Goal: Check status: Check status

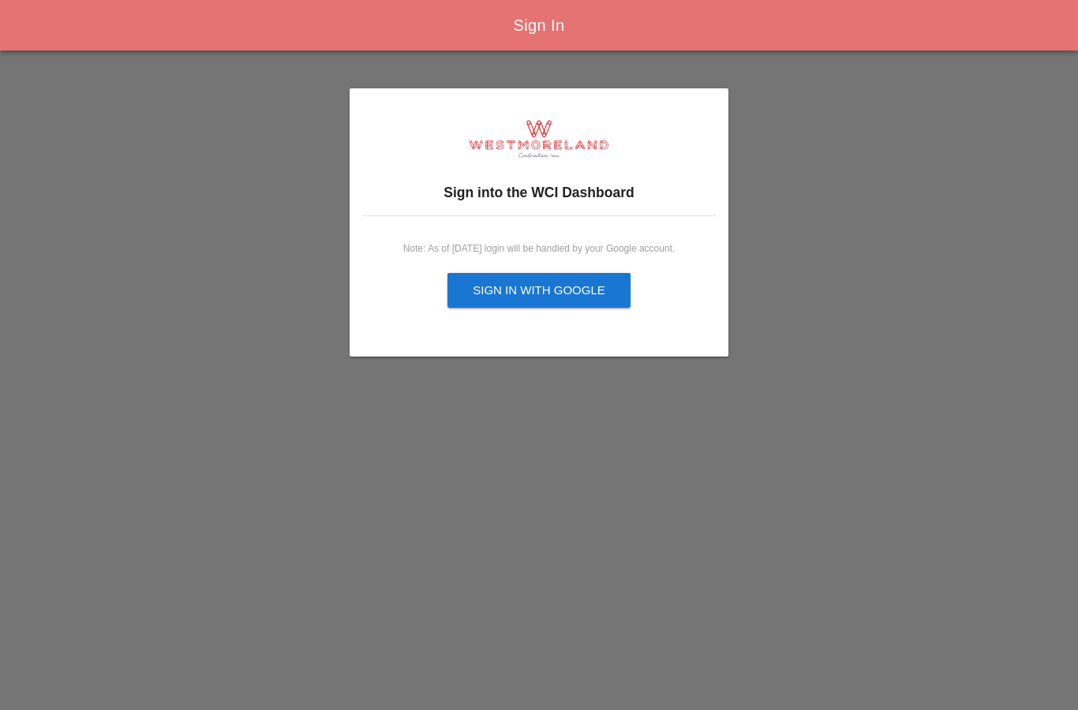
click at [587, 290] on div "Sign in with Google" at bounding box center [539, 291] width 133 height 18
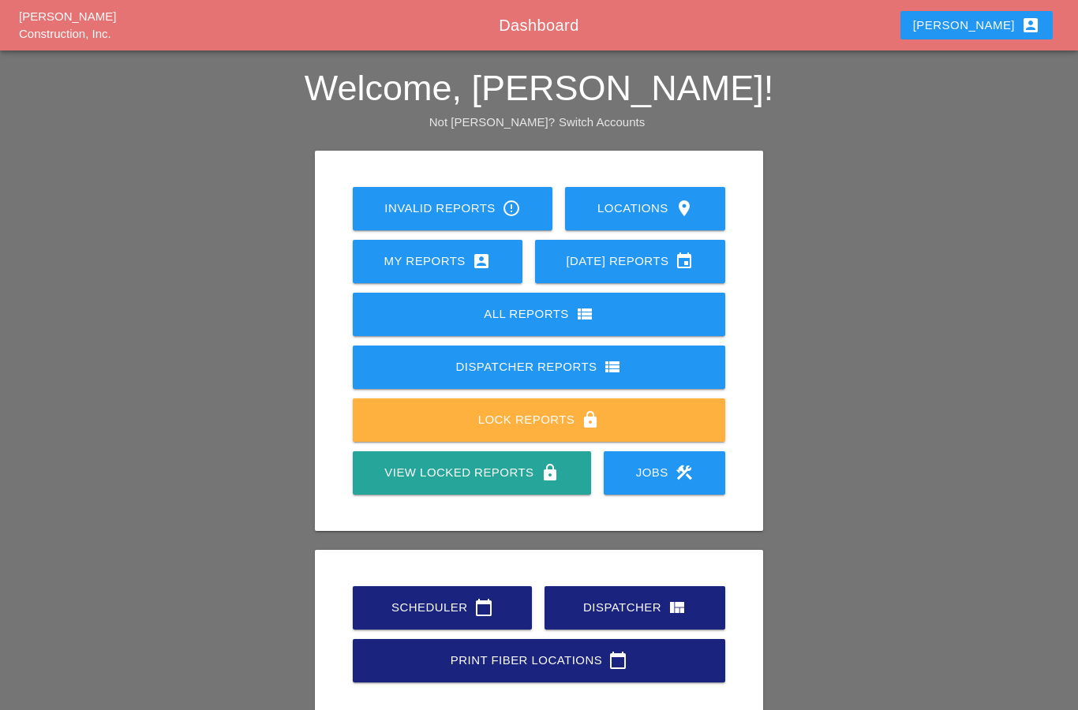
click at [568, 423] on div "Lock Reports lock" at bounding box center [539, 419] width 323 height 19
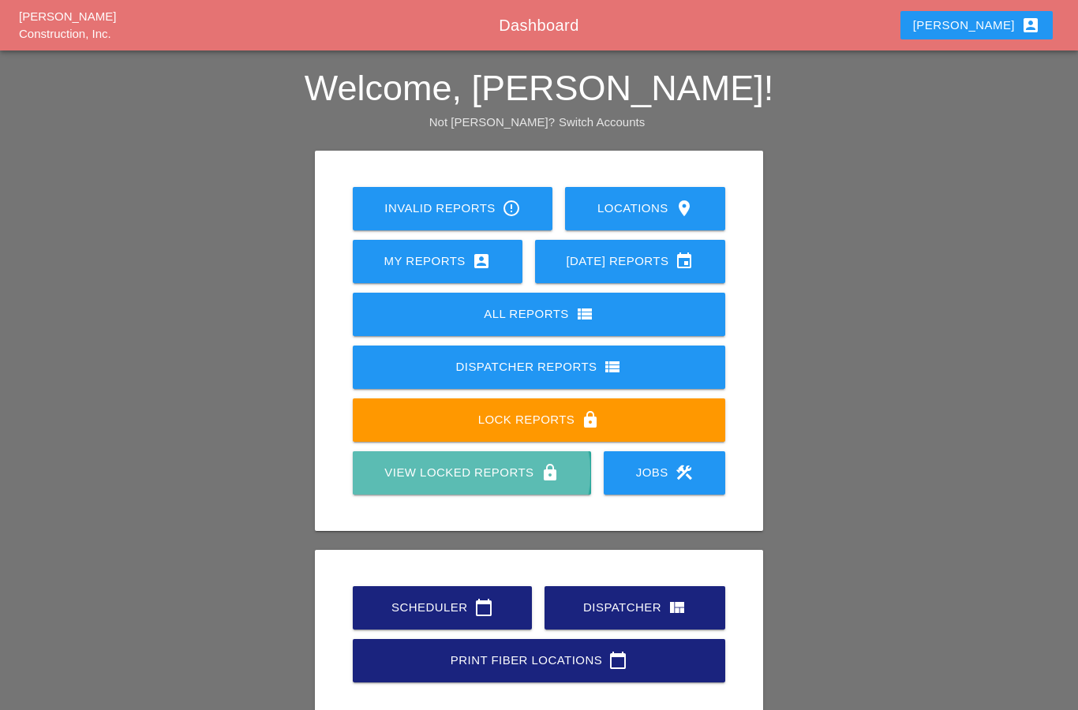
click at [527, 482] on link "View Locked Reports lock" at bounding box center [472, 473] width 238 height 43
click at [528, 477] on div "View Locked Reports lock" at bounding box center [472, 472] width 188 height 19
click at [453, 472] on div "View Locked Reports lock" at bounding box center [472, 472] width 188 height 19
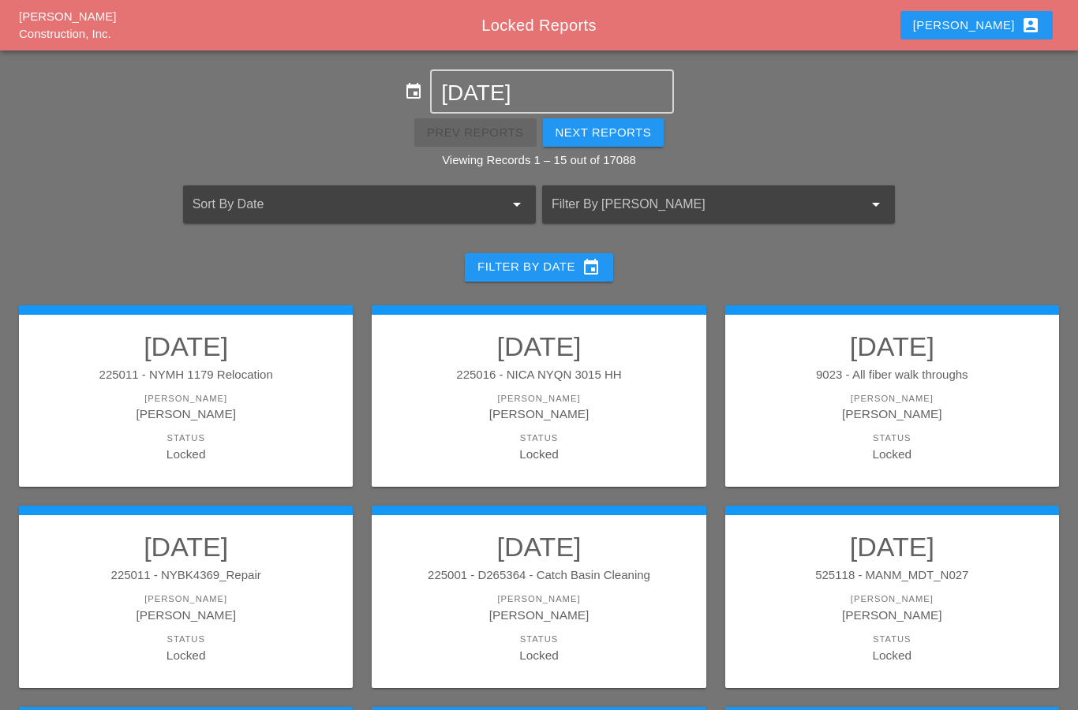
click at [728, 198] on div at bounding box center [697, 204] width 290 height 25
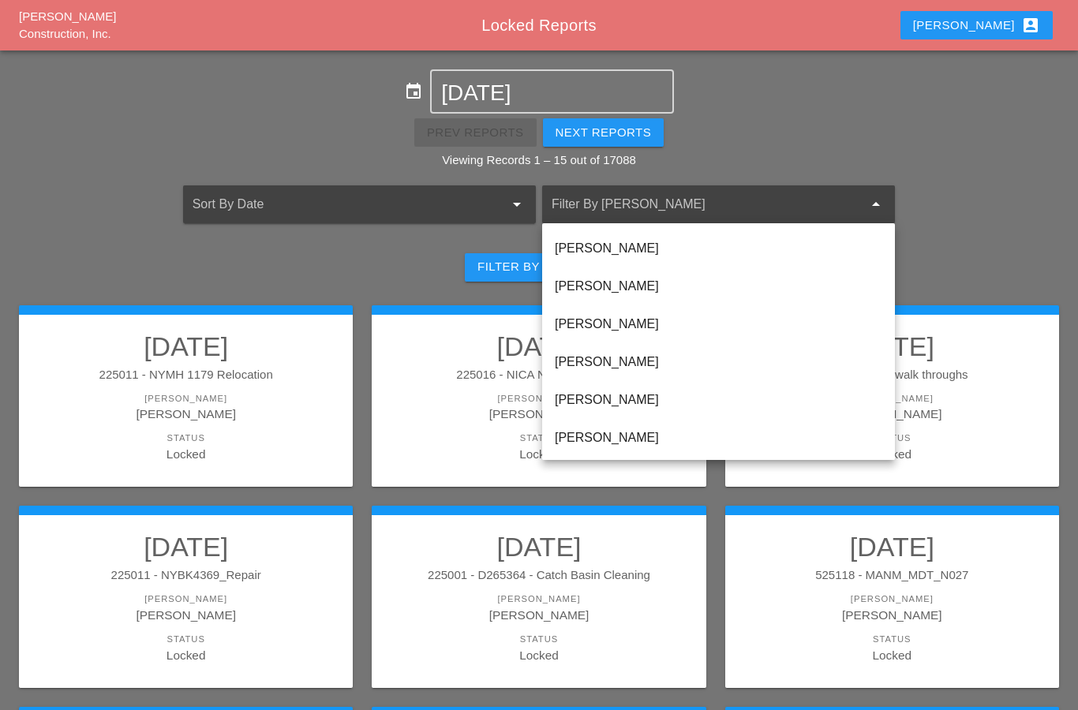
click at [718, 206] on div at bounding box center [697, 204] width 290 height 25
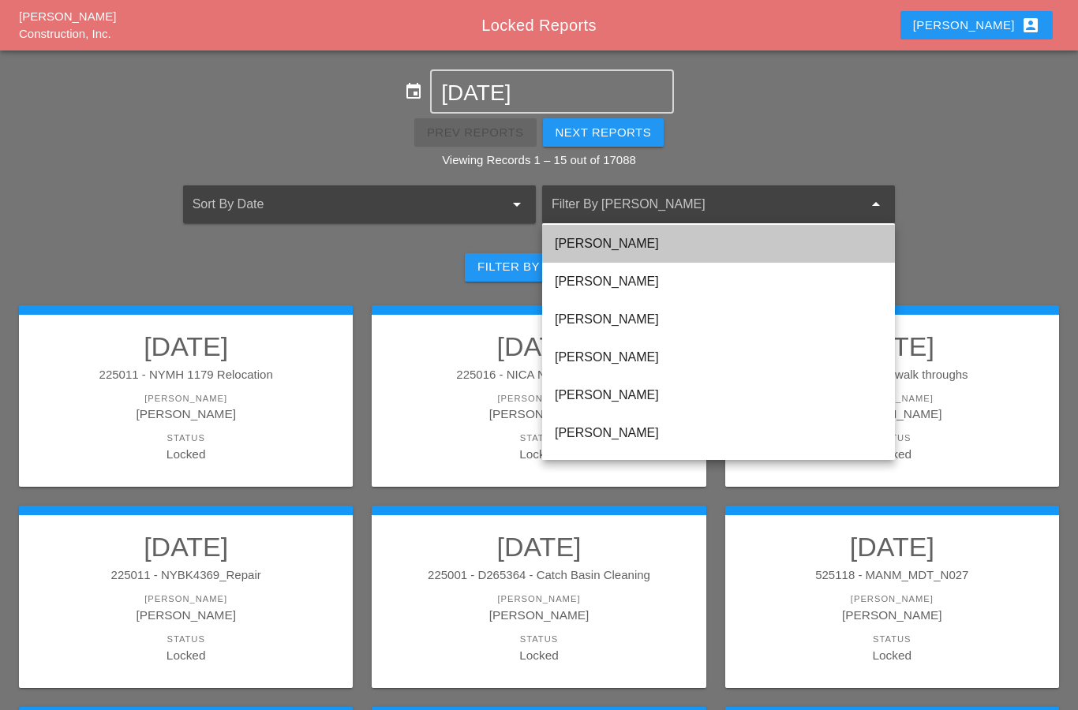
scroll to position [121, 0]
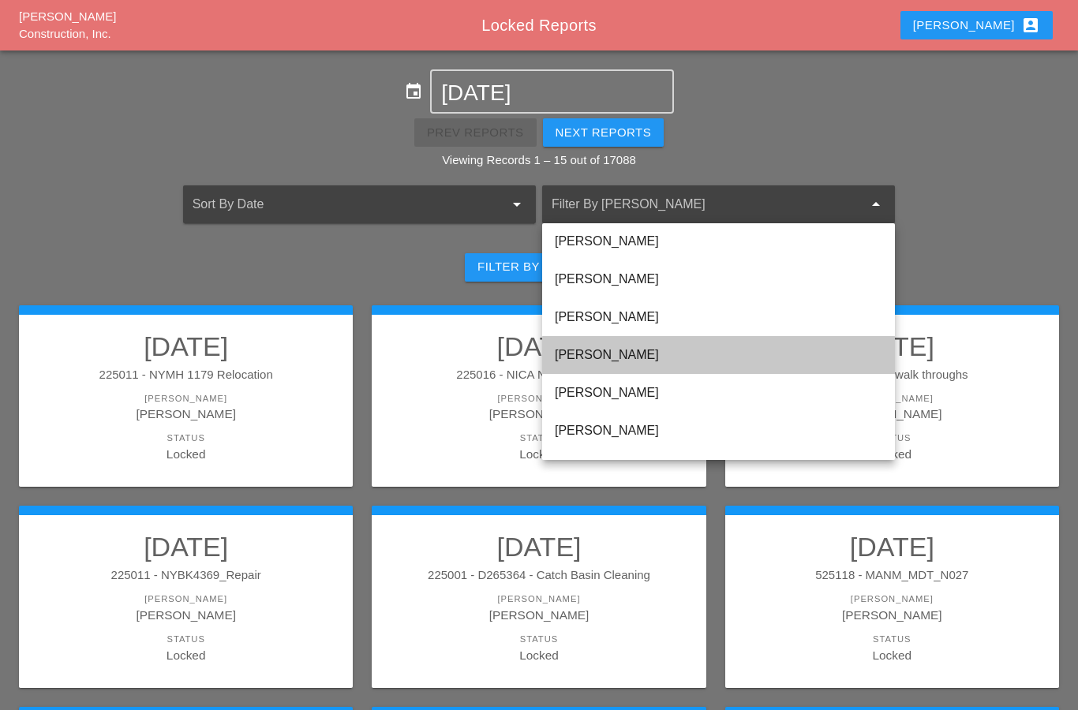
click at [628, 354] on div "[PERSON_NAME]" at bounding box center [719, 355] width 328 height 19
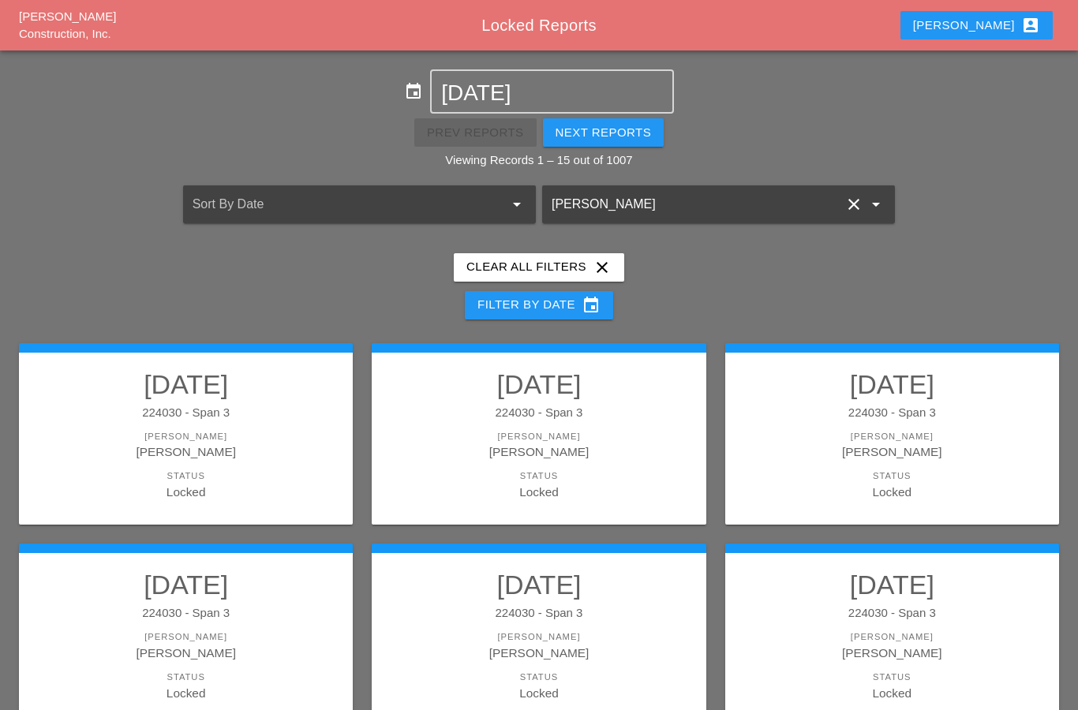
click at [294, 484] on div "Locked" at bounding box center [186, 492] width 302 height 18
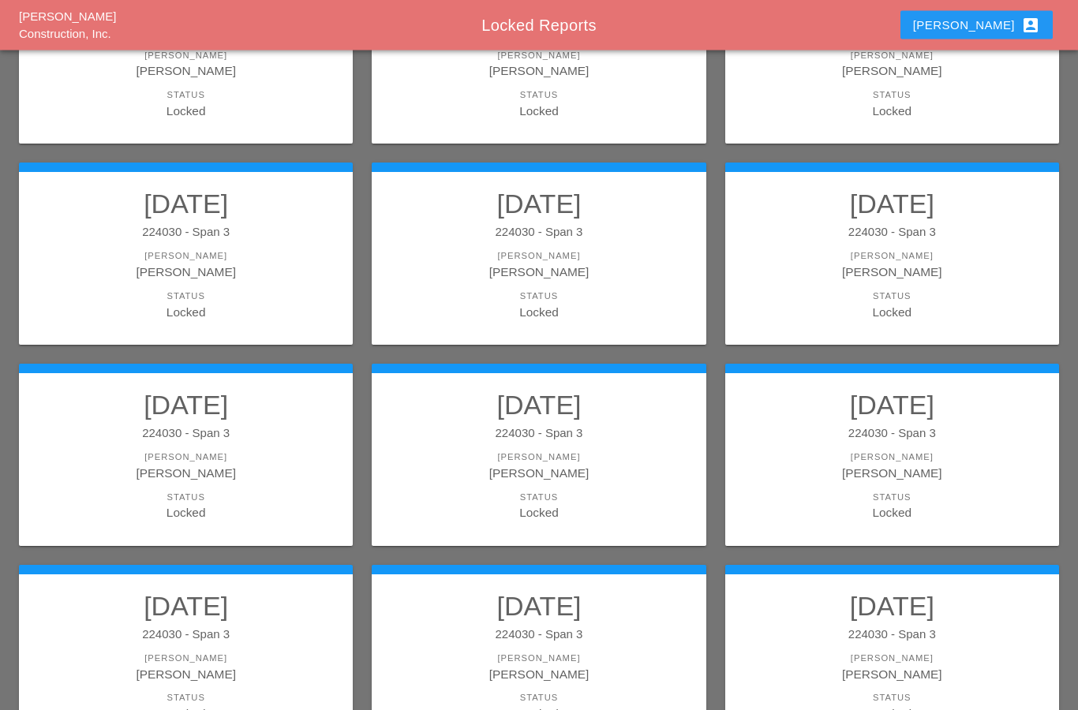
scroll to position [397, 0]
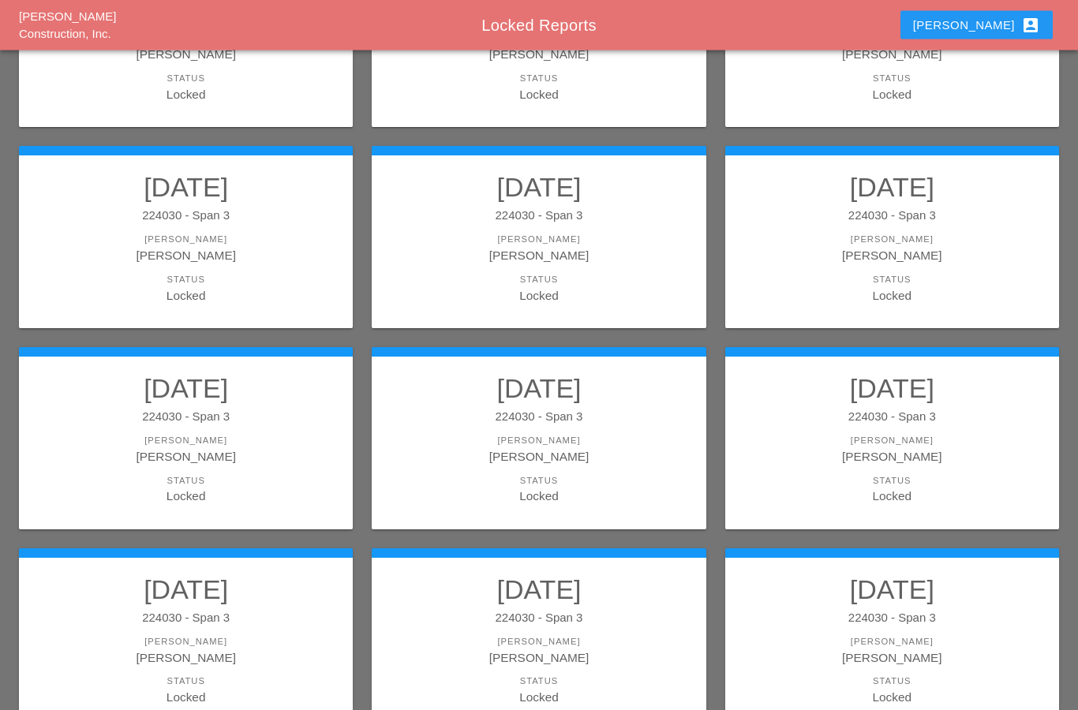
click at [272, 475] on div "Status" at bounding box center [186, 481] width 302 height 13
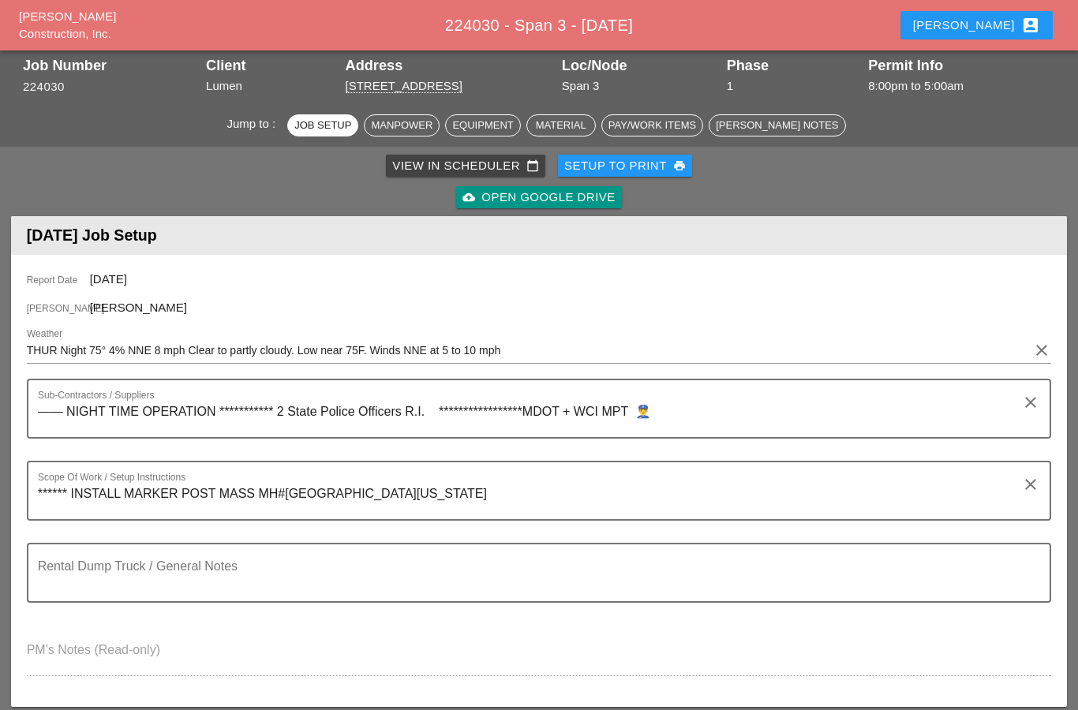
scroll to position [51, 0]
